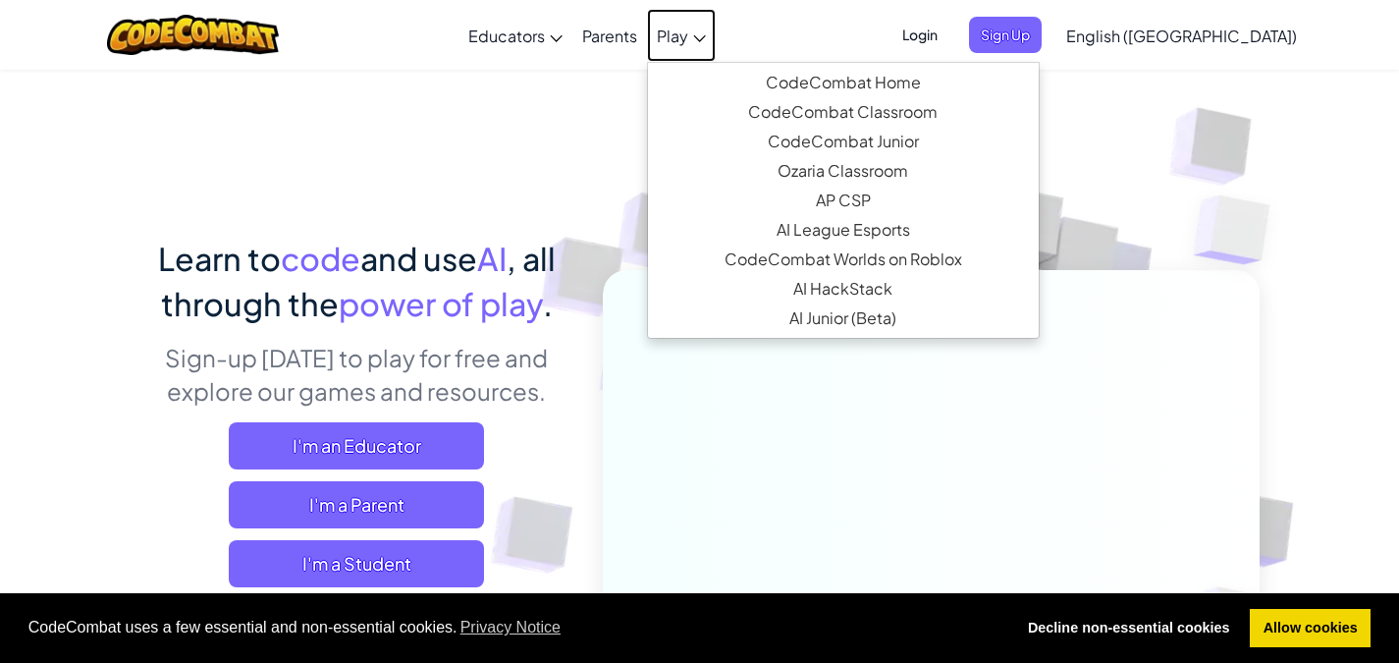
click at [688, 29] on span "Play" at bounding box center [672, 36] width 31 height 21
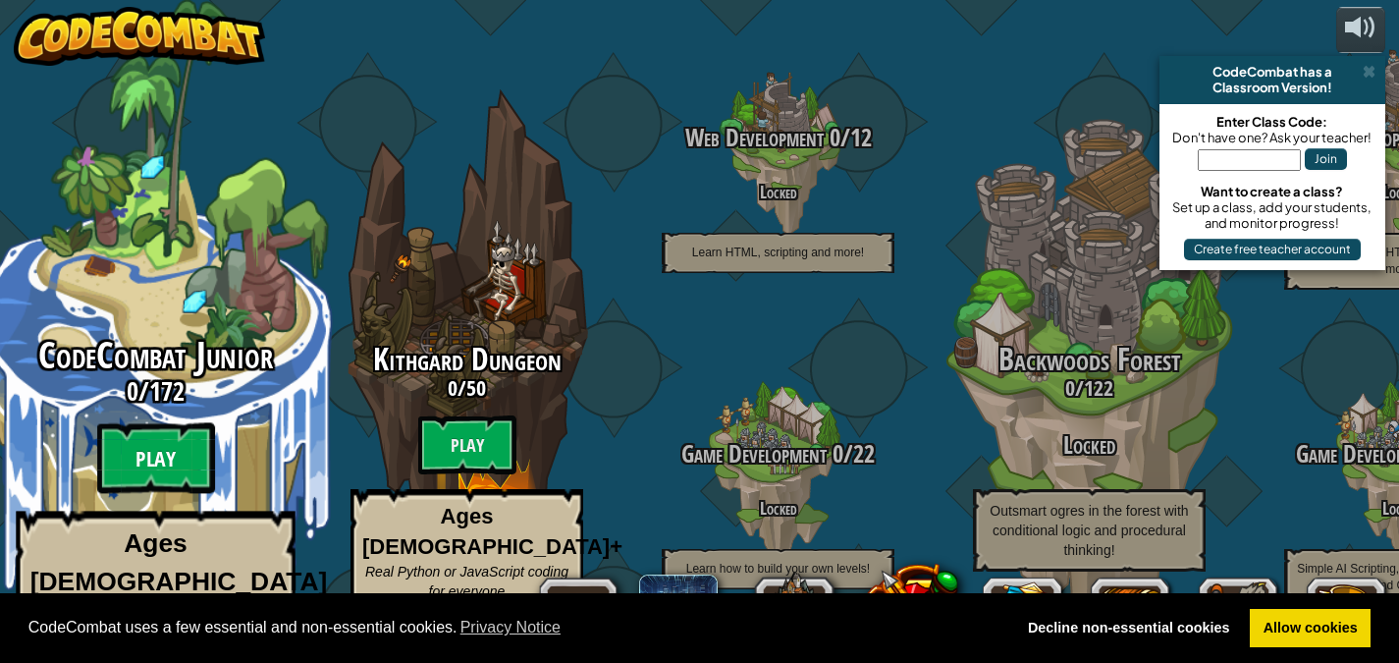
click at [173, 436] on btn "Play" at bounding box center [156, 458] width 118 height 71
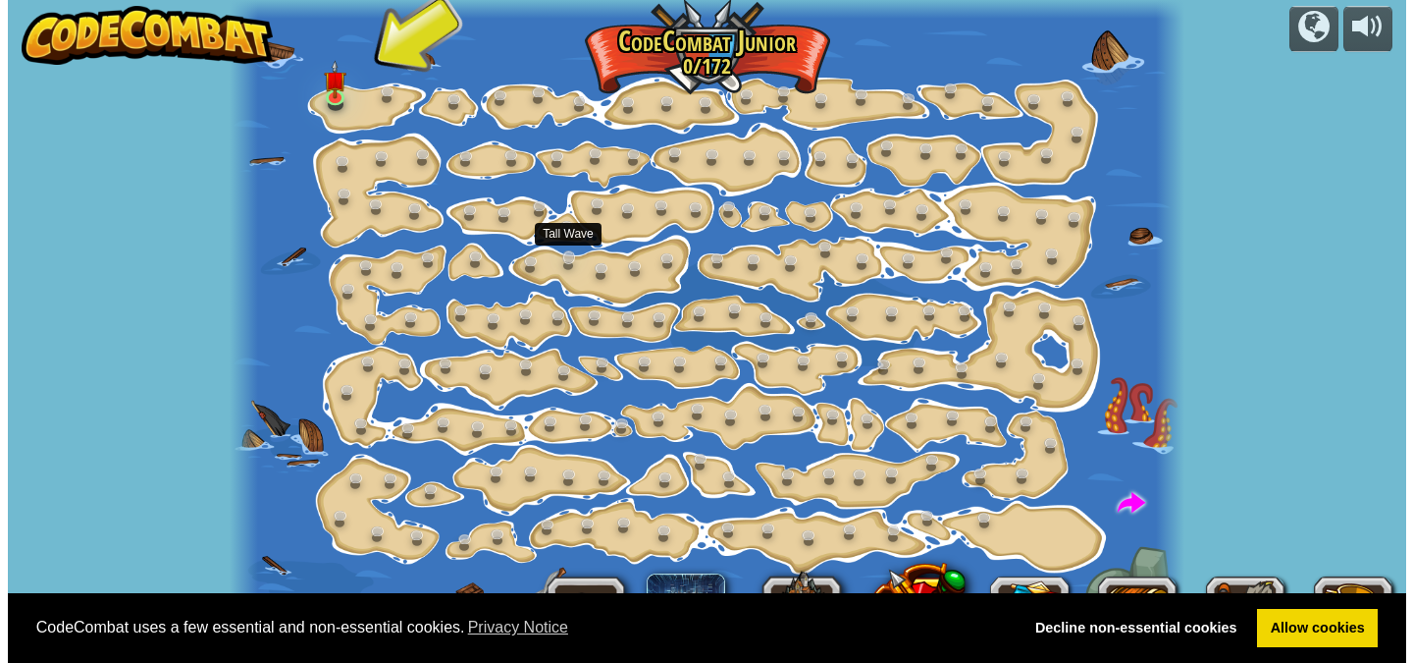
scroll to position [1, 0]
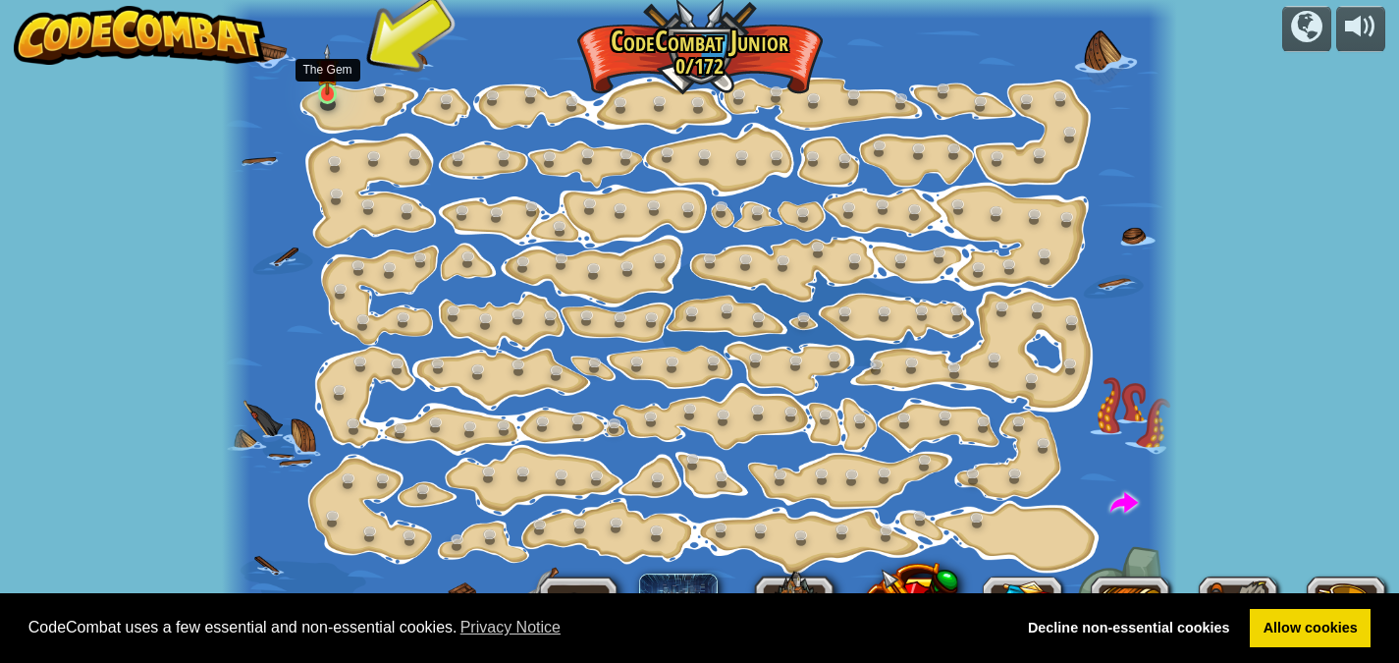
click at [329, 89] on img at bounding box center [327, 69] width 23 height 51
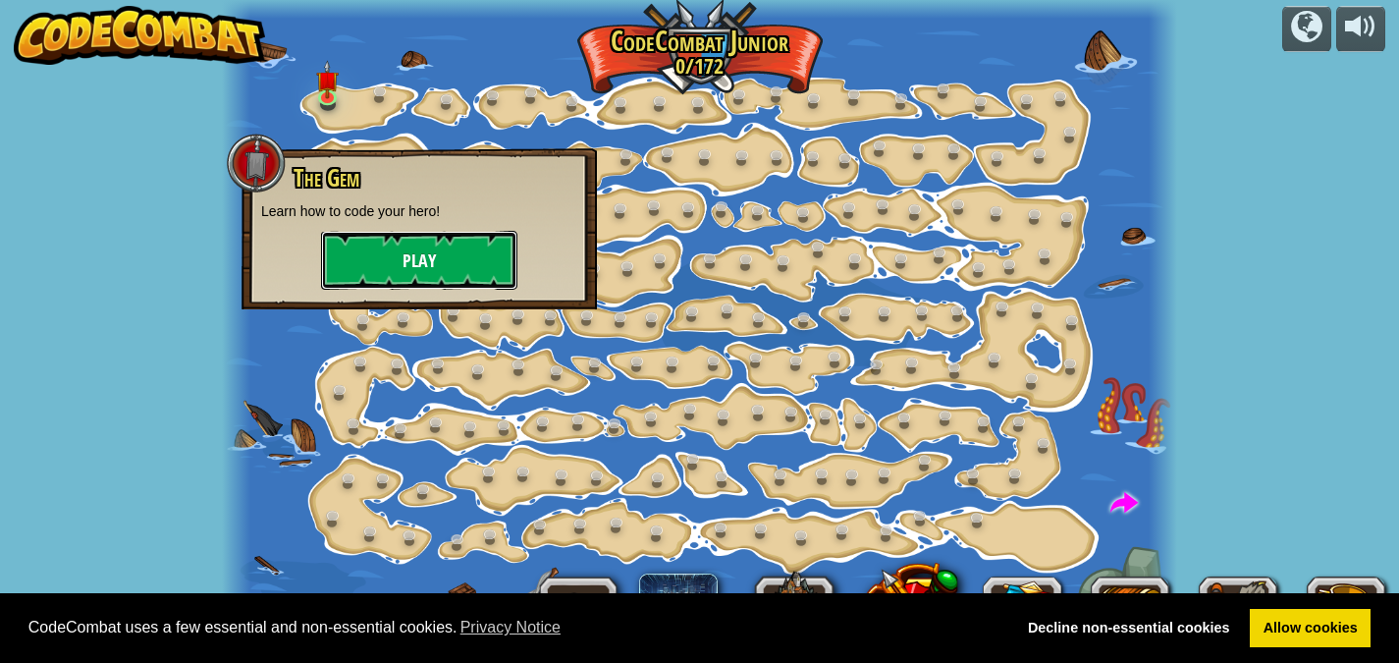
click at [402, 252] on button "Play" at bounding box center [419, 260] width 196 height 59
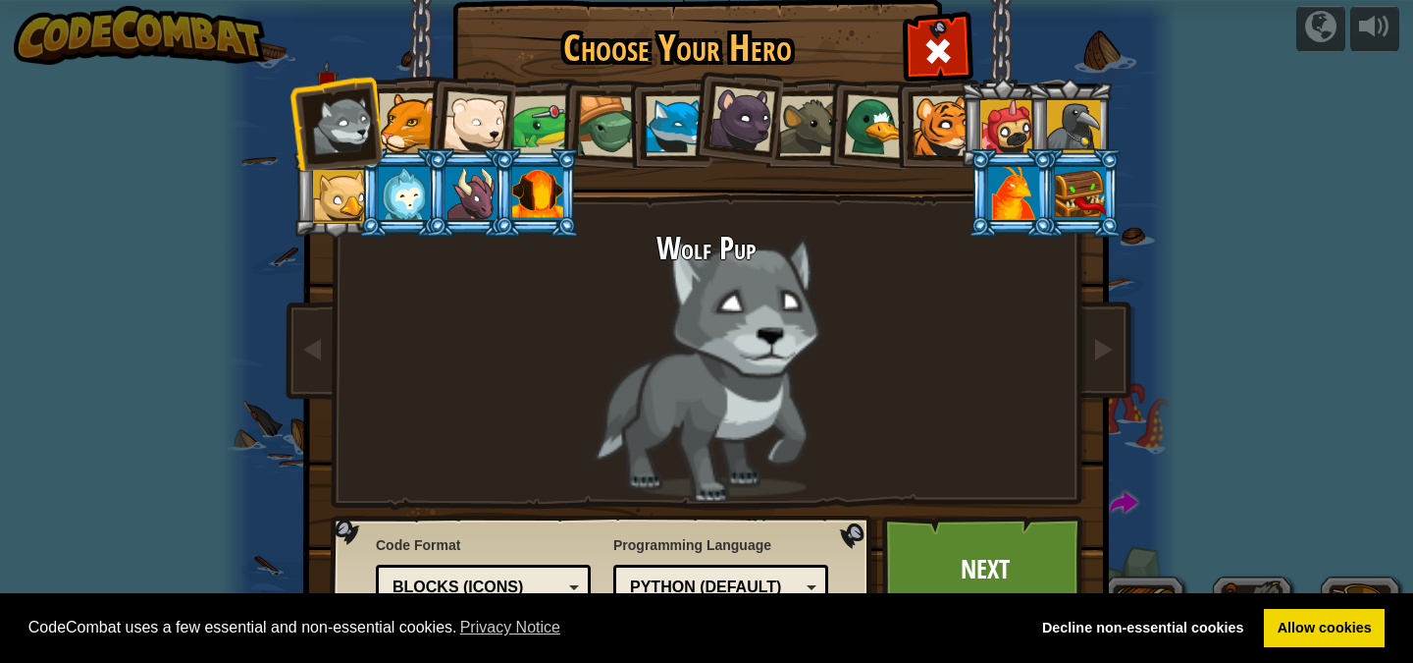
scroll to position [42, 0]
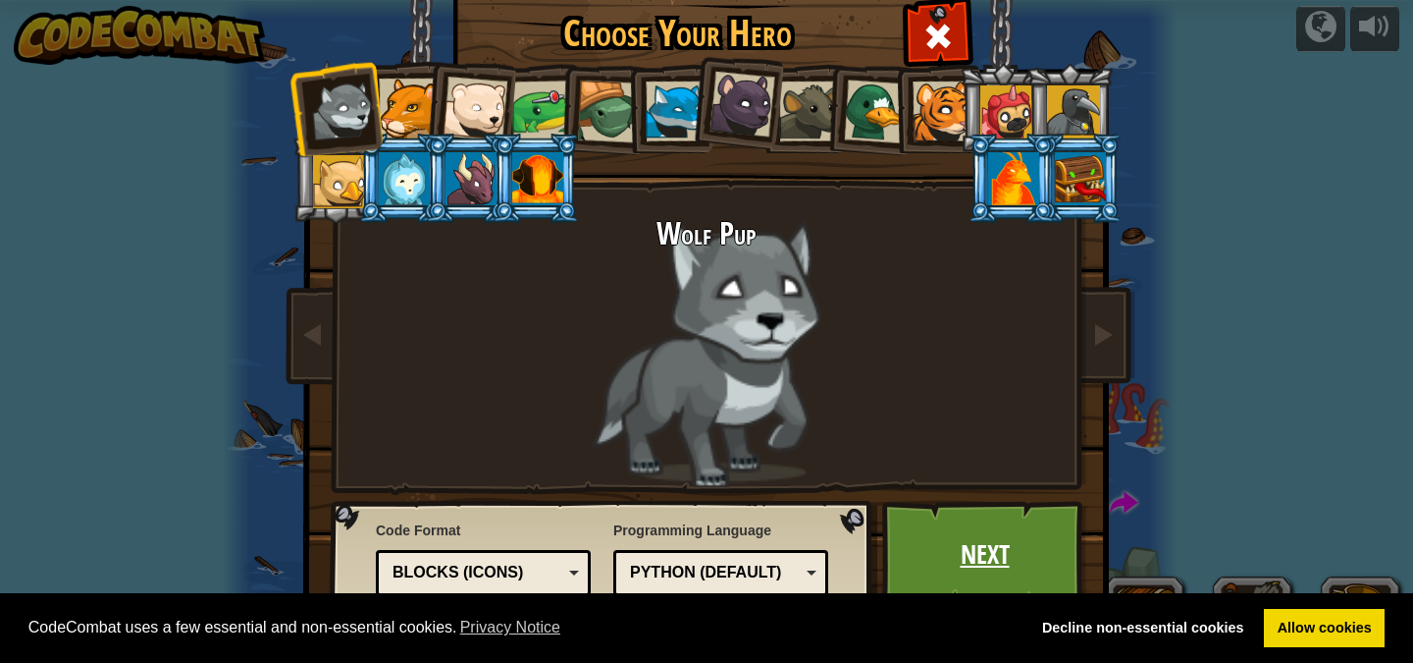
click at [961, 521] on link "Next" at bounding box center [984, 555] width 205 height 108
